Goal: Find specific page/section: Find specific page/section

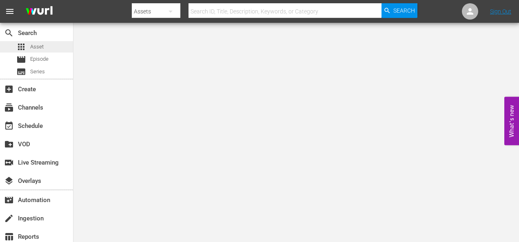
click at [39, 45] on span "Asset" at bounding box center [36, 47] width 13 height 8
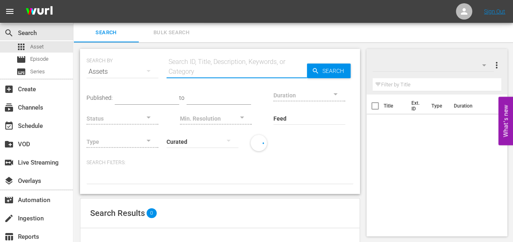
click at [183, 68] on input "text" at bounding box center [237, 72] width 140 height 20
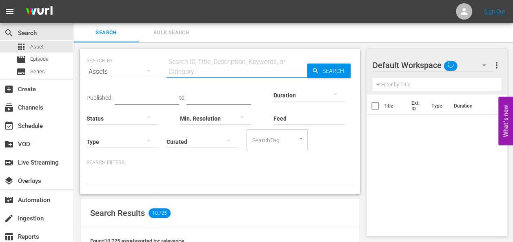
paste input "All the Creatures Were Stirring"
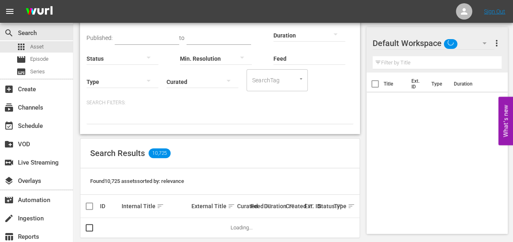
scroll to position [70, 0]
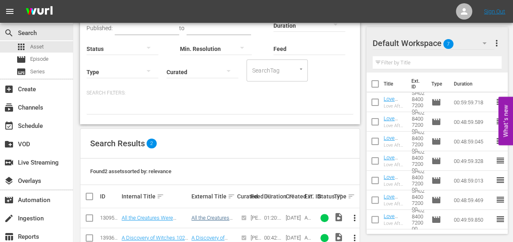
type input "All the Creatures Were Stirring"
click at [211, 218] on link "All the Creatures Were Stirring" at bounding box center [210, 221] width 38 height 12
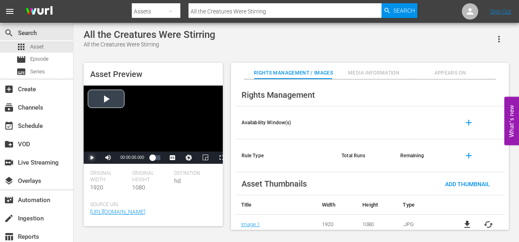
click at [92, 158] on span "Video Player" at bounding box center [92, 158] width 0 height 0
click at [222, 158] on span "Video Player" at bounding box center [222, 158] width 0 height 0
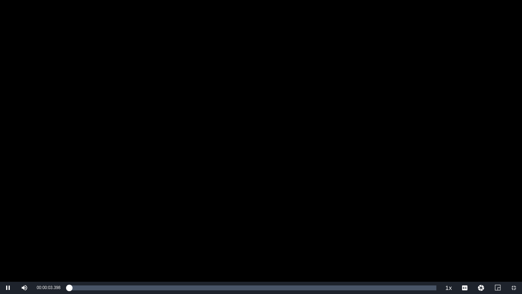
click at [183, 186] on div "Video Player" at bounding box center [261, 141] width 522 height 282
click at [514, 242] on span "Video Player" at bounding box center [514, 288] width 0 height 0
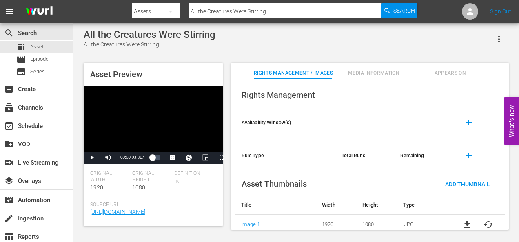
click at [146, 129] on div "Video Player" at bounding box center [153, 119] width 139 height 66
click at [170, 133] on div "Video Player" at bounding box center [153, 119] width 139 height 66
click at [156, 159] on div "00:00:06.474" at bounding box center [154, 158] width 4 height 8
click at [222, 158] on span "Video Player" at bounding box center [222, 158] width 0 height 0
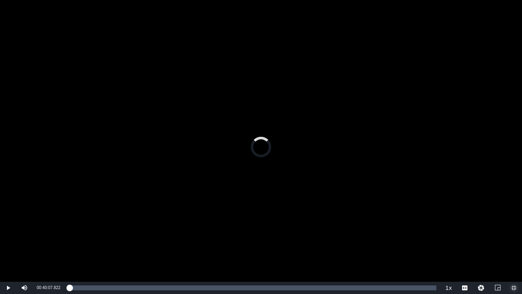
drag, startPoint x: 253, startPoint y: 287, endPoint x: 66, endPoint y: 273, distance: 187.0
click at [66, 242] on div "Video Player is loading. Play Video Play Mute 15% Current Time 00:40:07.822 / D…" at bounding box center [261, 147] width 522 height 294
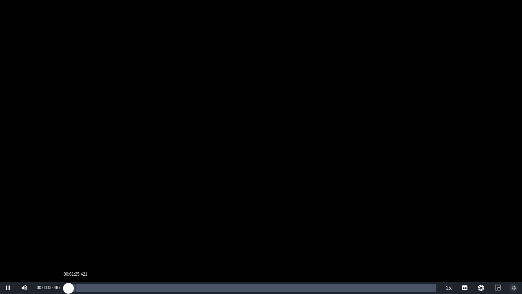
click at [69, 242] on div "00:00:00.683" at bounding box center [69, 288] width 0 height 8
click at [107, 242] on div "Loaded : 3.61% 00:08:32.529 00:01:53.427" at bounding box center [253, 288] width 368 height 8
click at [95, 242] on div "00:05:41.686" at bounding box center [95, 288] width 0 height 8
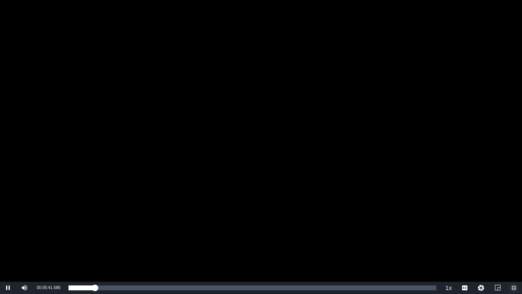
click at [514, 242] on span "Video Player" at bounding box center [514, 288] width 0 height 0
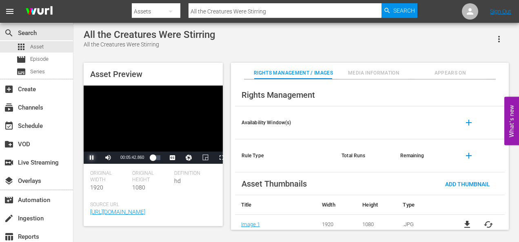
click at [92, 158] on span "Video Player" at bounding box center [92, 158] width 0 height 0
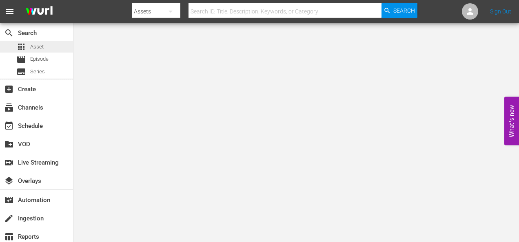
click at [46, 49] on div "apps Asset" at bounding box center [36, 46] width 73 height 11
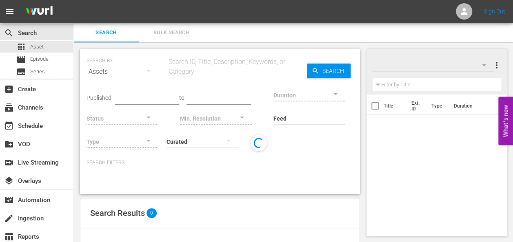
click at [189, 74] on input "text" at bounding box center [237, 72] width 140 height 20
paste input "Christmas Presence"
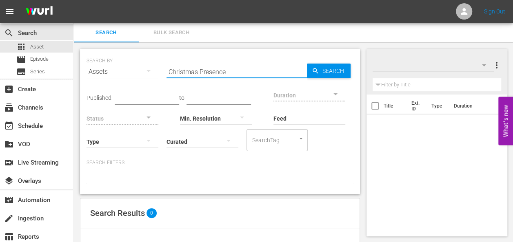
type input "Christmas Presence"
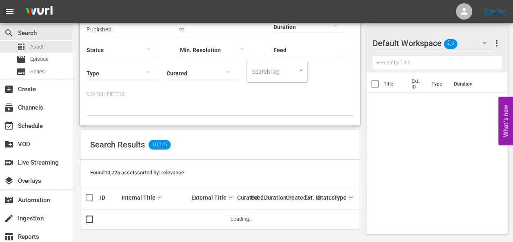
scroll to position [70, 0]
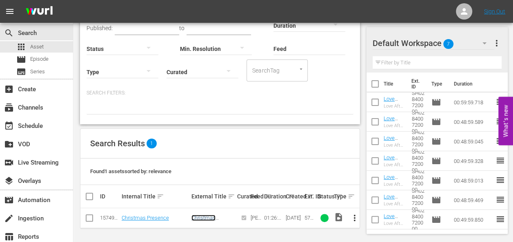
click at [205, 217] on link "Christmas Presence" at bounding box center [203, 221] width 24 height 12
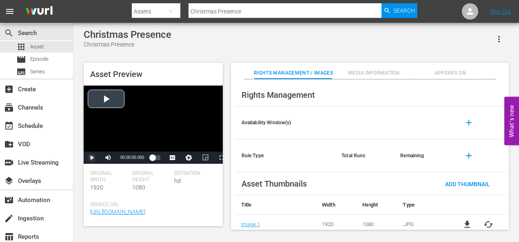
click at [92, 158] on span "Video Player" at bounding box center [92, 158] width 0 height 0
click at [152, 160] on div "00:00:00.942" at bounding box center [152, 158] width 0 height 8
click at [92, 158] on span "Video Player" at bounding box center [92, 158] width 0 height 0
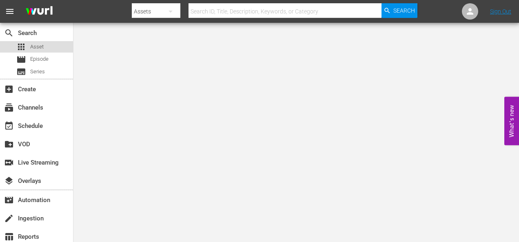
click at [53, 44] on div "apps Asset" at bounding box center [36, 46] width 73 height 11
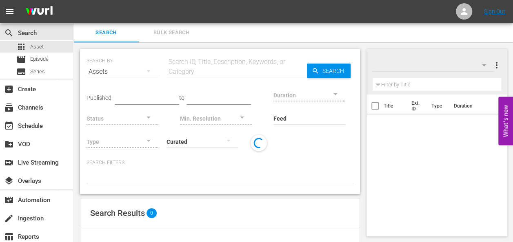
click at [209, 70] on input "text" at bounding box center [237, 72] width 140 height 20
paste input "Christmas With The Campbells"
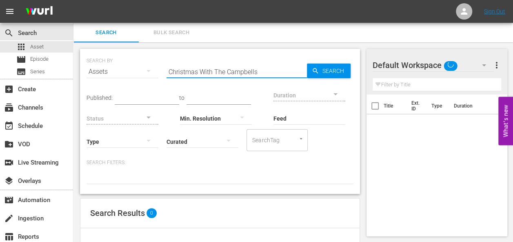
type input "Christmas With The Campbells"
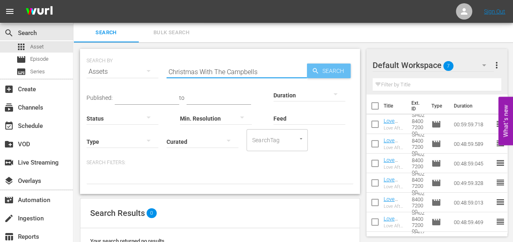
click at [322, 69] on span "Search" at bounding box center [334, 71] width 31 height 15
drag, startPoint x: 257, startPoint y: 68, endPoint x: 161, endPoint y: 64, distance: 96.4
click at [161, 64] on div "SEARCH BY Search By Assets Search ID, Title, Description, Keywords, or Category…" at bounding box center [220, 66] width 267 height 29
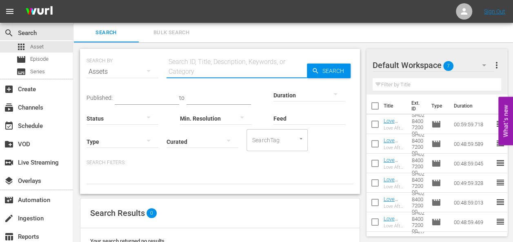
paste input "So This Is Christmas"
type input "So This Is Christmas"
drag, startPoint x: 231, startPoint y: 69, endPoint x: 135, endPoint y: 67, distance: 96.7
click at [135, 67] on div "SEARCH BY Search By Assets Search ID, Title, Description, Keywords, or Category…" at bounding box center [220, 66] width 267 height 29
paste input "Spirit of Christmas, The"
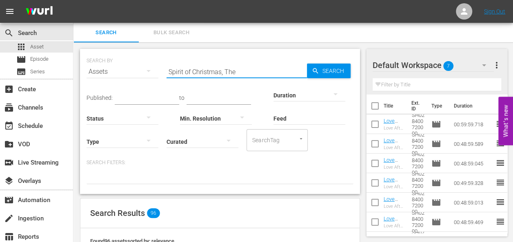
type input "Spirit of Christmas, The"
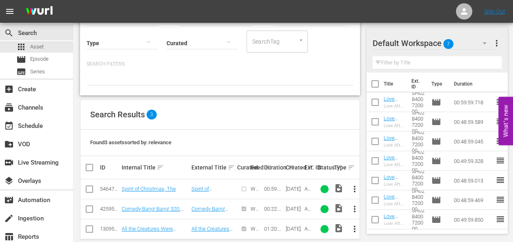
scroll to position [110, 0]
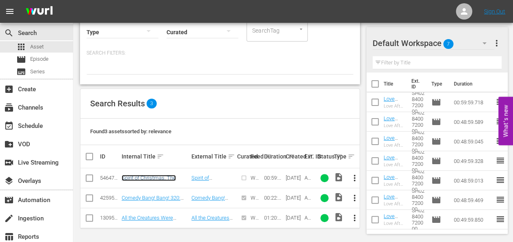
click at [146, 180] on link "Spirit of Christmas, The" at bounding box center [149, 178] width 54 height 6
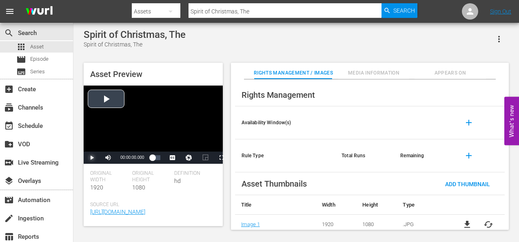
click at [92, 158] on span "Video Player" at bounding box center [92, 158] width 0 height 0
click at [222, 158] on span "Video Player" at bounding box center [222, 158] width 0 height 0
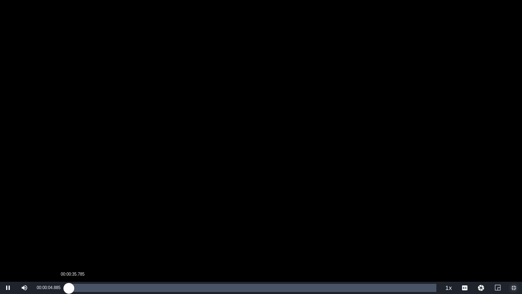
click at [69, 229] on div "00:00:05.108" at bounding box center [69, 288] width 0 height 8
click at [85, 229] on div "Loaded : 4.19% 00:02:47.001 00:01:31.139" at bounding box center [253, 288] width 368 height 8
click at [96, 229] on div "00:04:30.382" at bounding box center [96, 288] width 0 height 8
click at [109, 229] on div "Loaded : 7.86% 00:06:25.693 00:04:32.327" at bounding box center [253, 288] width 368 height 8
click at [133, 229] on div "Loaded : 11.38% 00:10:24.266 00:06:32.449" at bounding box center [252, 288] width 376 height 12
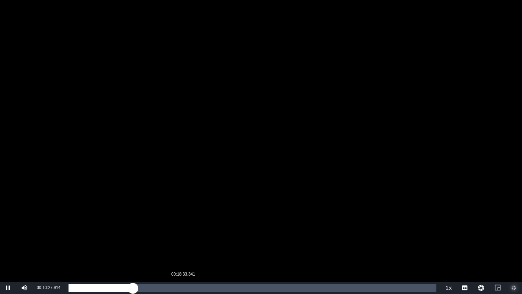
click at [183, 229] on div "Loaded : 17.92% 00:18:33.341 00:10:28.091" at bounding box center [253, 288] width 368 height 8
click at [251, 229] on div "00:29:33.393" at bounding box center [251, 288] width 0 height 8
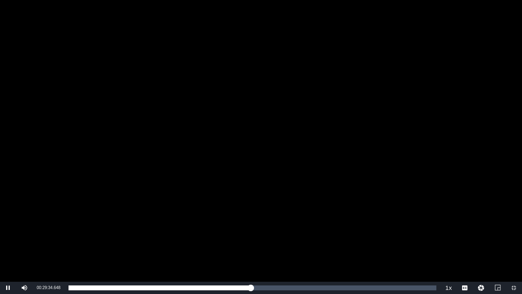
click at [291, 194] on div "Video Player" at bounding box center [261, 141] width 522 height 282
click at [514, 229] on span "Video Player" at bounding box center [514, 288] width 0 height 0
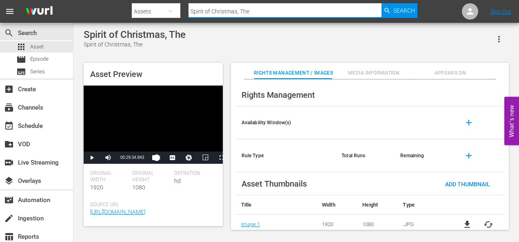
drag, startPoint x: 251, startPoint y: 14, endPoint x: 180, endPoint y: 2, distance: 72.7
click at [180, 2] on div "Search By Assets Search ID, Title, Description, Keywords, or Category Spirit of…" at bounding box center [275, 12] width 286 height 20
paste input "The Perfect Gift"
type input "The Perfect Gift"
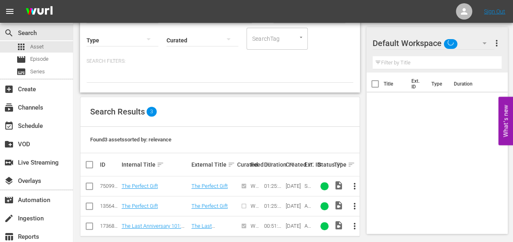
scroll to position [109, 0]
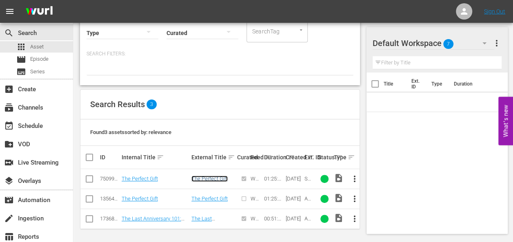
click at [205, 180] on link "The Perfect Gift" at bounding box center [209, 179] width 36 height 6
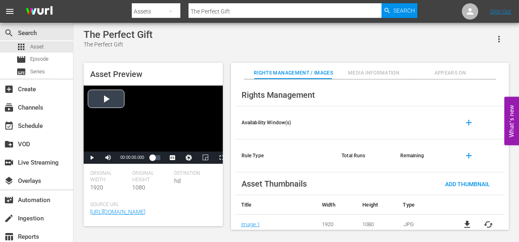
click at [100, 100] on div "Video Player" at bounding box center [153, 119] width 139 height 66
click at [222, 158] on span "Video Player" at bounding box center [222, 158] width 0 height 0
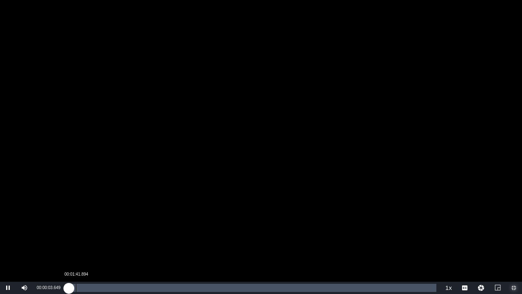
click at [77, 229] on div "Loaded : 0.12% 00:01:41.894 00:00:03.836" at bounding box center [253, 288] width 368 height 8
click at [147, 229] on div "Loaded : 2.59% 00:18:01.216 00:02:00.640" at bounding box center [253, 288] width 368 height 8
click at [207, 229] on div "Loaded : 21.76% 00:31:53.357 00:18:09.513" at bounding box center [252, 288] width 376 height 12
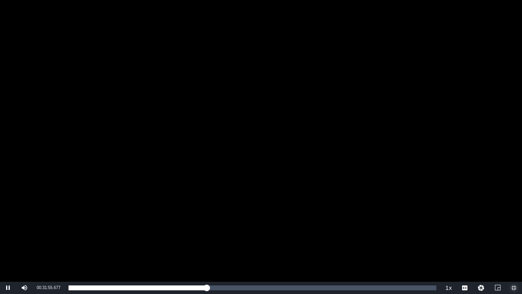
click at [514, 229] on span "Video Player" at bounding box center [514, 288] width 0 height 0
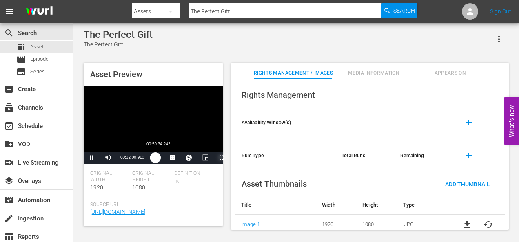
click at [155, 162] on div "00:32:00.908" at bounding box center [153, 158] width 3 height 8
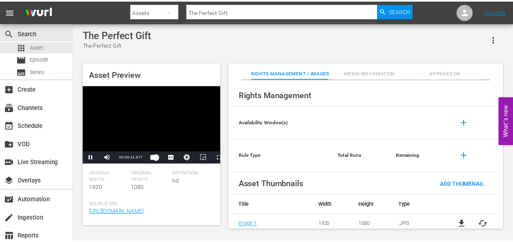
scroll to position [70, 0]
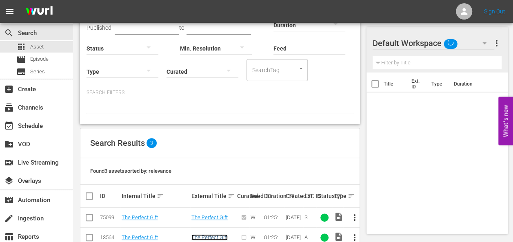
click at [213, 229] on link "The Perfect Gift" at bounding box center [209, 238] width 36 height 6
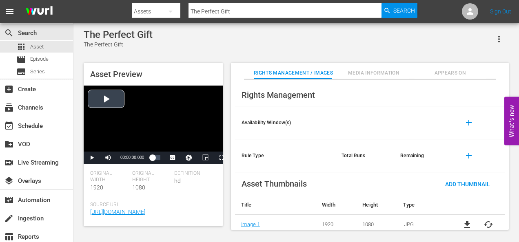
click at [113, 96] on div "Video Player" at bounding box center [153, 119] width 139 height 66
click at [92, 158] on span "Video Player" at bounding box center [92, 158] width 0 height 0
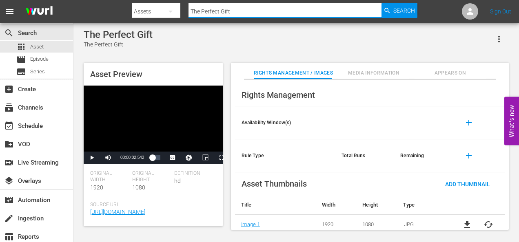
drag, startPoint x: 241, startPoint y: 14, endPoint x: 166, endPoint y: 11, distance: 75.2
click at [166, 11] on div "Search By Assets Search ID, Title, Description, Keywords, or Category The Perfe…" at bounding box center [275, 12] width 286 height 20
paste input "The Three Dogateers"
type input "The Three Dogateers"
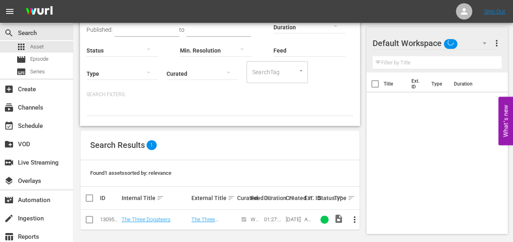
scroll to position [70, 0]
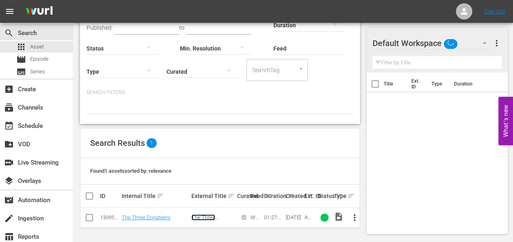
click at [205, 218] on link "The Three Dogateers" at bounding box center [203, 221] width 24 height 12
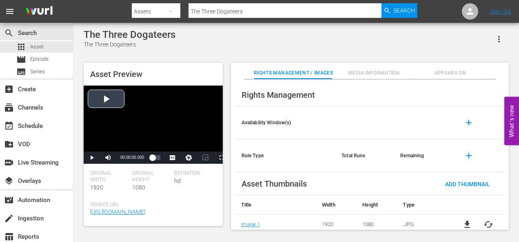
click at [107, 95] on div "Video Player" at bounding box center [153, 119] width 139 height 66
click at [222, 158] on span "Video Player" at bounding box center [222, 158] width 0 height 0
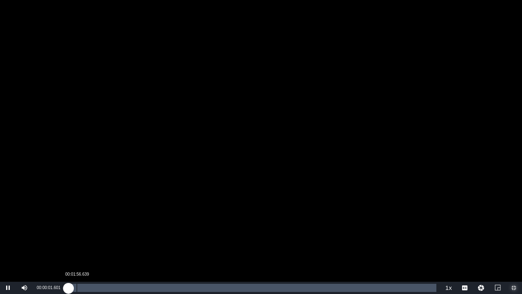
click at [77, 229] on div "Loaded : 0.11% 00:01:56.639 00:00:01.638" at bounding box center [253, 288] width 368 height 8
click at [92, 229] on div "Loaded : 2.39% 00:05:38.253 00:01:59.552" at bounding box center [253, 288] width 368 height 8
click at [131, 229] on div "00:14:52.288" at bounding box center [131, 288] width 0 height 8
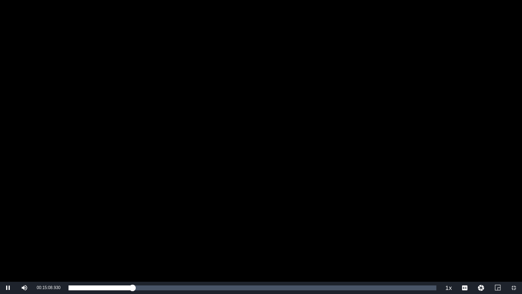
click at [300, 139] on div "Video Player" at bounding box center [261, 141] width 522 height 282
click at [514, 229] on span "Video Player" at bounding box center [514, 288] width 0 height 0
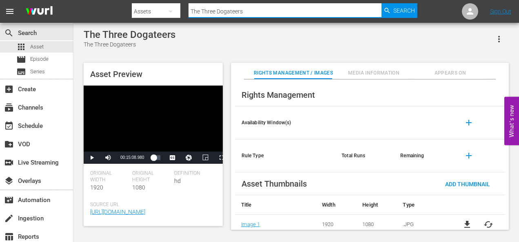
drag, startPoint x: 250, startPoint y: 16, endPoint x: 159, endPoint y: 11, distance: 91.6
click at [159, 11] on div "Search By Assets Search ID, Title, Description, Keywords, or Category The Three…" at bounding box center [275, 12] width 286 height 20
paste input "Silent Night"
type input "Silent Night"
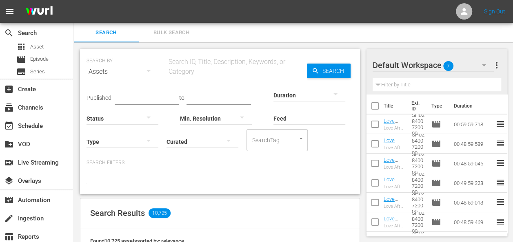
click at [216, 70] on input "text" at bounding box center [237, 72] width 140 height 20
paste input "Morningside"
type input "Morningside"
click at [334, 70] on span "Search" at bounding box center [334, 71] width 31 height 15
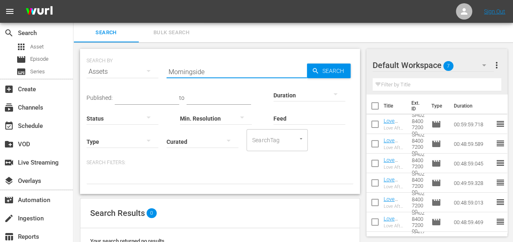
drag, startPoint x: 211, startPoint y: 70, endPoint x: 152, endPoint y: 67, distance: 58.8
click at [152, 67] on div "SEARCH BY Search By Assets Search ID, Title, Description, Keywords, or Category…" at bounding box center [220, 66] width 267 height 29
paste input "Morningside"
type input "Morningside"
drag, startPoint x: 205, startPoint y: 73, endPoint x: 142, endPoint y: 71, distance: 62.9
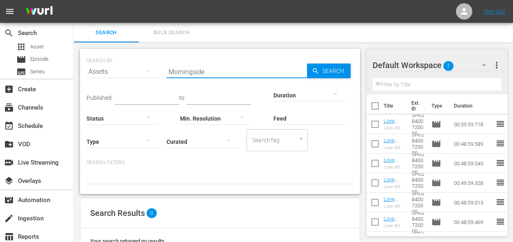
click at [142, 71] on div "SEARCH BY Search By Assets Search ID, Title, Description, Keywords, or Category…" at bounding box center [220, 66] width 267 height 29
paste input "SAMARITAN, THE"
type input "SAMARITAN, THE"
click at [316, 72] on icon "button" at bounding box center [315, 70] width 7 height 7
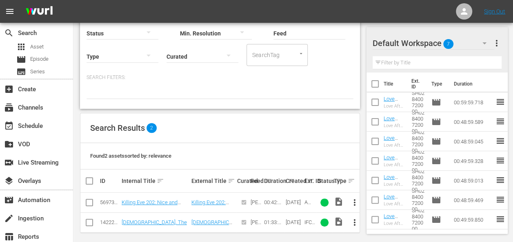
scroll to position [90, 0]
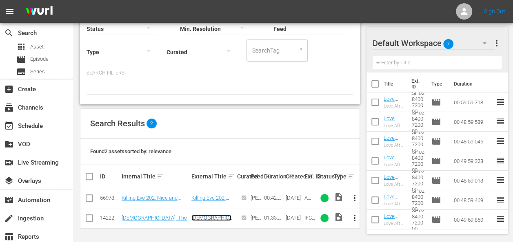
click at [209, 217] on link "Samaritan, The" at bounding box center [211, 221] width 40 height 12
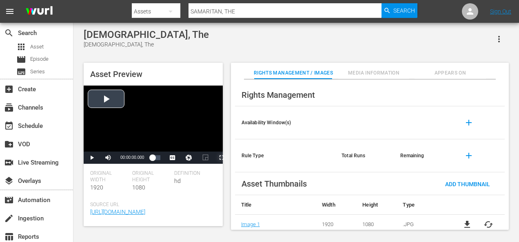
click at [222, 158] on span "Video Player" at bounding box center [222, 158] width 0 height 0
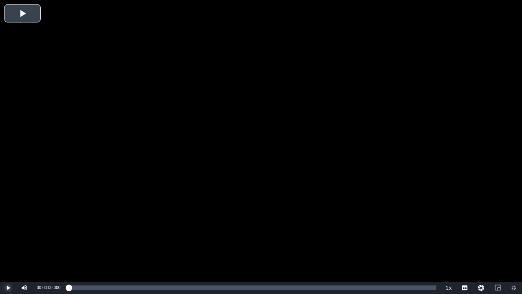
click at [8, 242] on span "Video Player" at bounding box center [8, 288] width 0 height 0
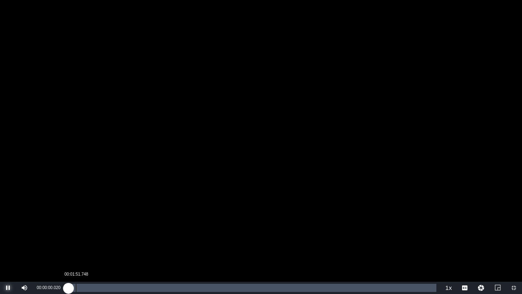
click at [76, 242] on div "00:01:51.748" at bounding box center [76, 288] width 0 height 8
click at [142, 242] on div "00:18:37.485" at bounding box center [142, 288] width 0 height 8
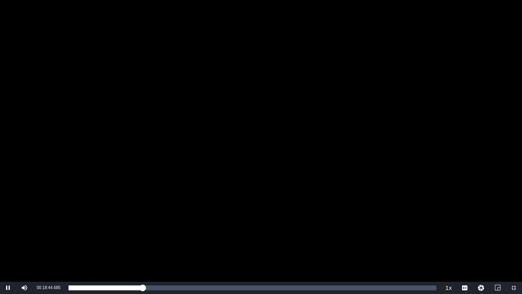
click at [291, 180] on div "Video Player" at bounding box center [261, 141] width 522 height 282
click at [514, 242] on span "Video Player" at bounding box center [514, 288] width 0 height 0
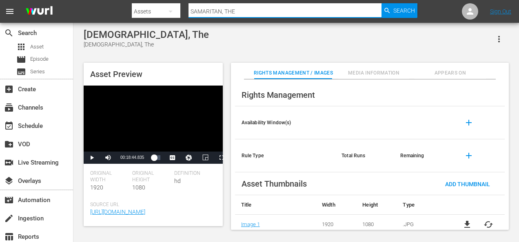
drag, startPoint x: 245, startPoint y: 9, endPoint x: 158, endPoint y: 5, distance: 87.0
click at [158, 5] on div "Search By Assets Search ID, Title, Description, Keywords, or Category SAMARITAN…" at bounding box center [275, 12] width 286 height 20
paste input "So This Is Christmas"
type input "So This Is Christmas"
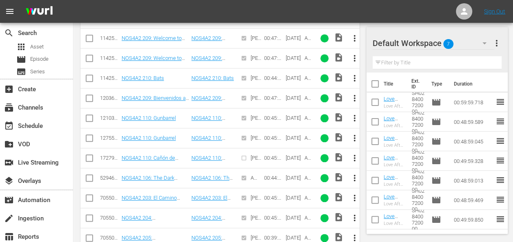
scroll to position [467, 0]
